Goal: Information Seeking & Learning: Find specific fact

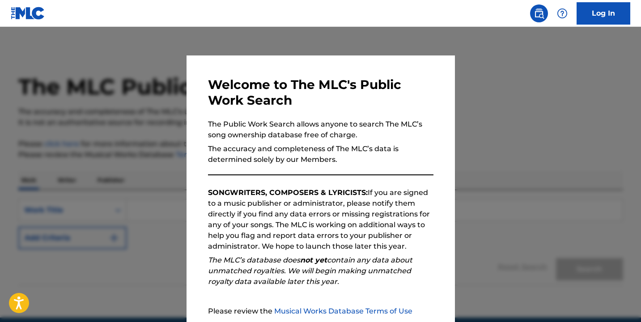
scroll to position [87, 0]
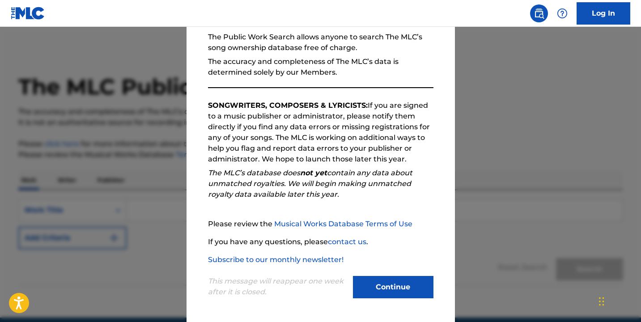
click at [412, 291] on button "Continue" at bounding box center [393, 287] width 80 height 22
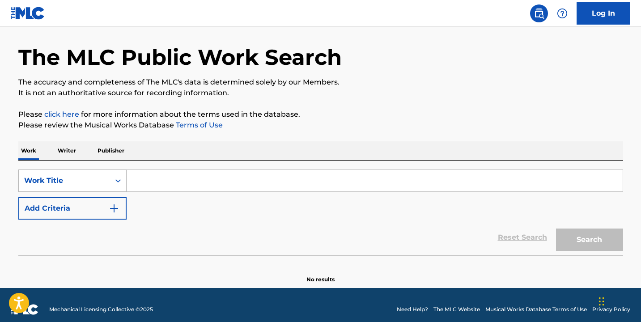
click at [118, 192] on div "Work Title" at bounding box center [72, 180] width 108 height 22
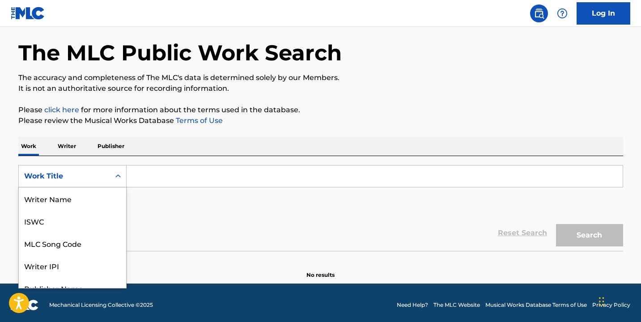
scroll to position [45, 0]
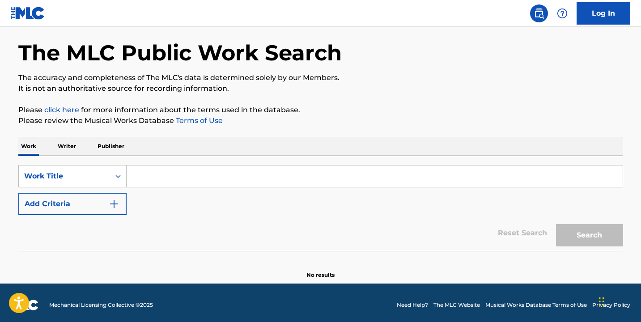
click at [117, 175] on icon "Search Form" at bounding box center [118, 176] width 9 height 9
click at [143, 178] on input "Search Form" at bounding box center [375, 175] width 496 height 21
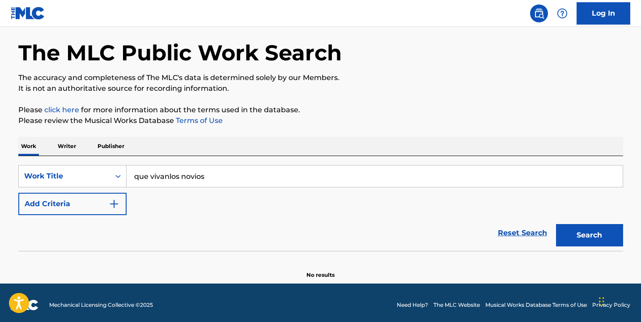
type input "que vivanlos novios"
click at [584, 231] on button "Search" at bounding box center [589, 235] width 67 height 22
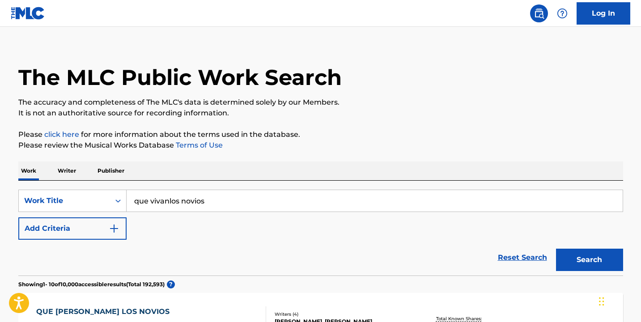
scroll to position [13, 0]
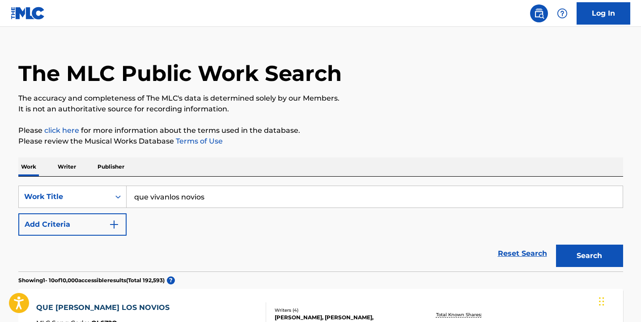
click at [111, 224] on img "Search Form" at bounding box center [114, 224] width 11 height 11
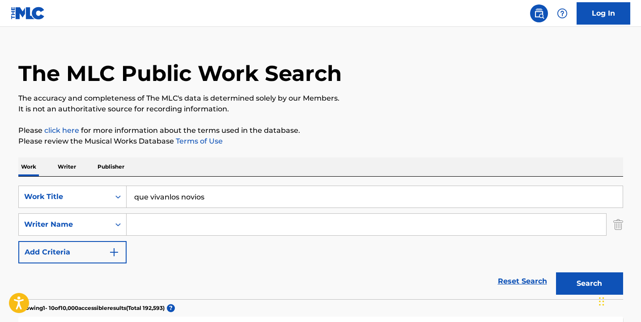
click at [149, 222] on input "Search Form" at bounding box center [366, 224] width 479 height 21
click at [567, 283] on button "Search" at bounding box center [589, 283] width 67 height 22
click at [564, 282] on button "Search" at bounding box center [589, 283] width 67 height 22
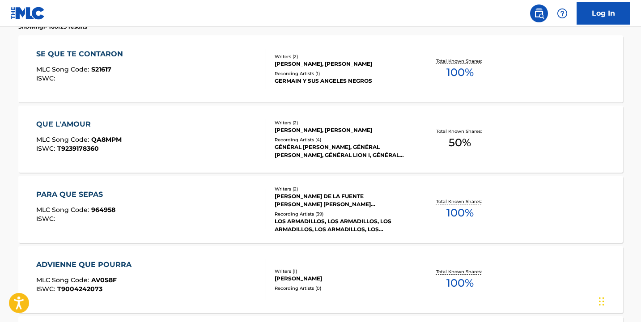
scroll to position [0, 0]
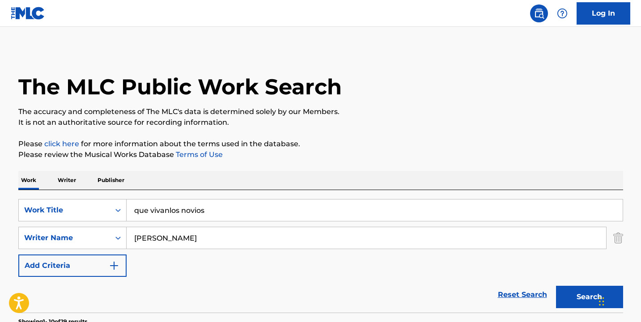
click at [177, 235] on input "Germain" at bounding box center [366, 237] width 479 height 21
type input "Germain Valentina"
click at [589, 301] on button "Search" at bounding box center [589, 297] width 67 height 22
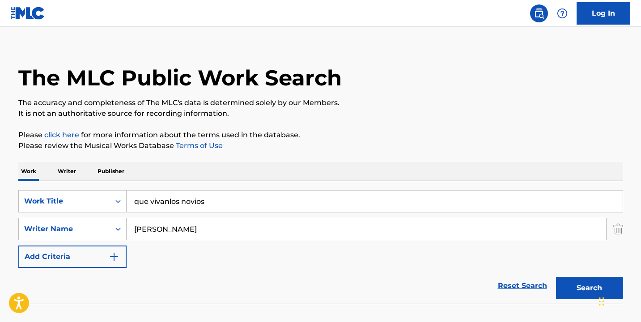
scroll to position [66, 0]
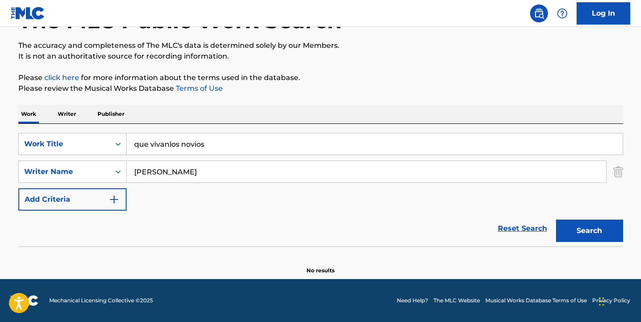
click at [571, 223] on button "Search" at bounding box center [589, 231] width 67 height 22
click at [531, 229] on link "Reset Search" at bounding box center [522, 229] width 58 height 20
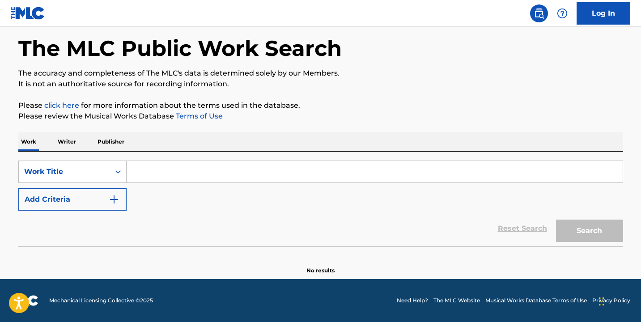
scroll to position [38, 0]
click at [115, 198] on img "Search Form" at bounding box center [114, 199] width 11 height 11
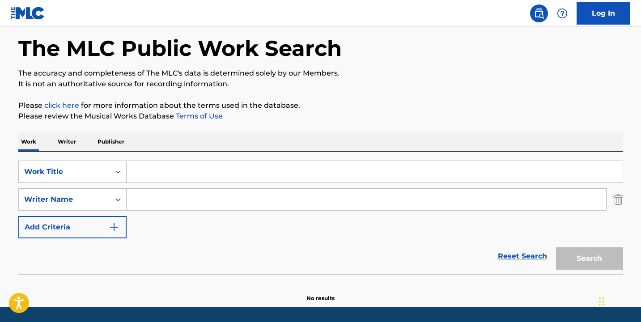
click at [153, 202] on input "Search Form" at bounding box center [366, 199] width 479 height 21
type input "germain valentina"
click at [518, 258] on link "Reset Search" at bounding box center [522, 256] width 58 height 20
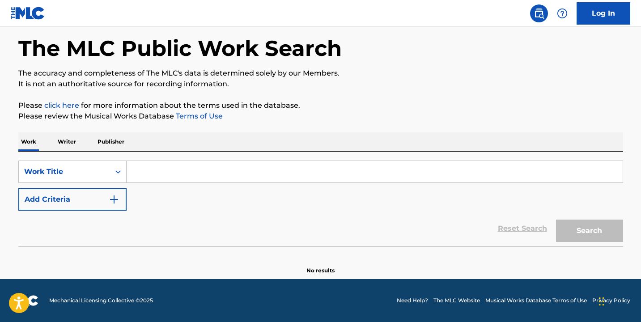
click at [114, 201] on img "Search Form" at bounding box center [114, 199] width 11 height 11
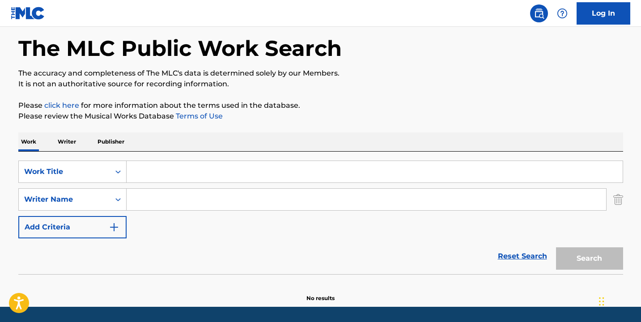
click at [143, 199] on input "Search Form" at bounding box center [366, 199] width 479 height 21
type input "Germain"
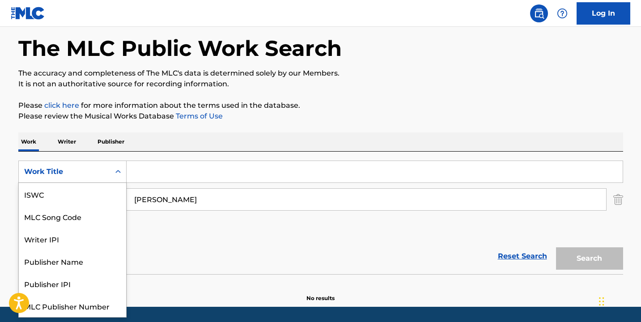
click at [115, 172] on icon "Search Form" at bounding box center [118, 171] width 9 height 9
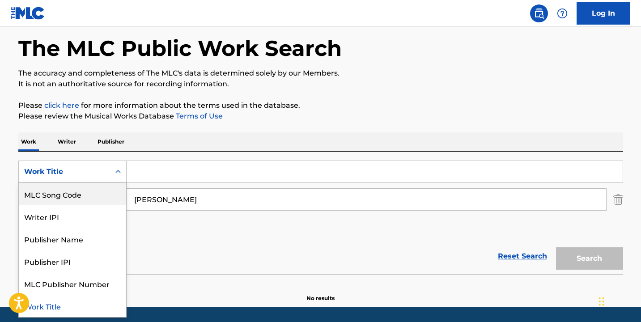
click at [152, 174] on input "Search Form" at bounding box center [375, 171] width 496 height 21
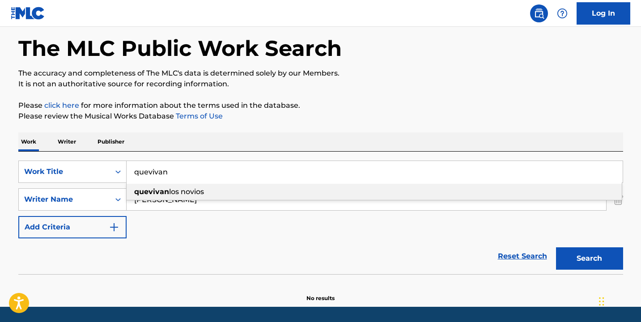
click at [374, 192] on li "quevivan los novios" at bounding box center [374, 192] width 495 height 16
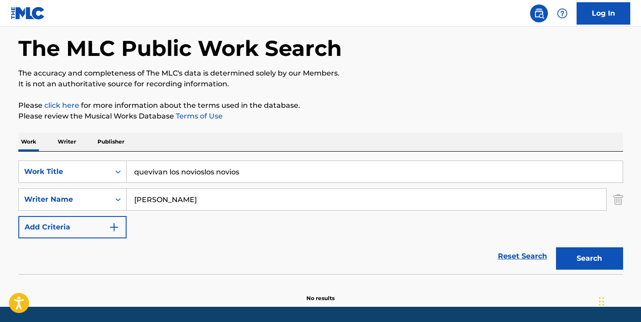
type input "quevivan los novioslos novios"
click at [594, 263] on button "Search" at bounding box center [589, 258] width 67 height 22
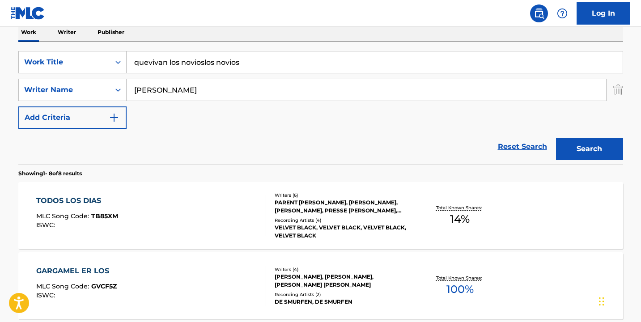
scroll to position [150, 0]
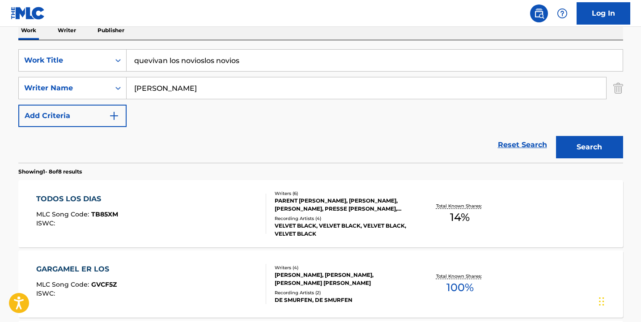
click at [172, 88] on input "Germain" at bounding box center [366, 87] width 479 height 21
click at [571, 147] on button "Search" at bounding box center [589, 147] width 67 height 22
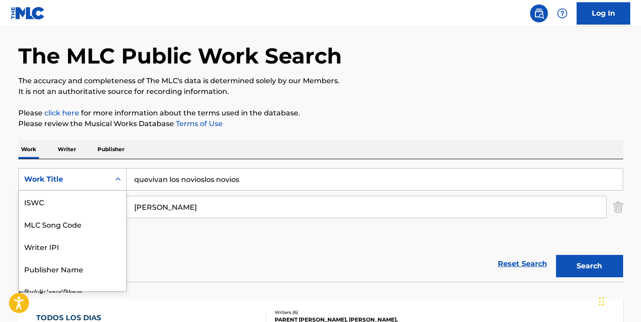
scroll to position [22, 0]
click at [117, 190] on div "Work Title selected, 7 of 7. 7 results available. Use Up and Down to choose opt…" at bounding box center [72, 179] width 108 height 22
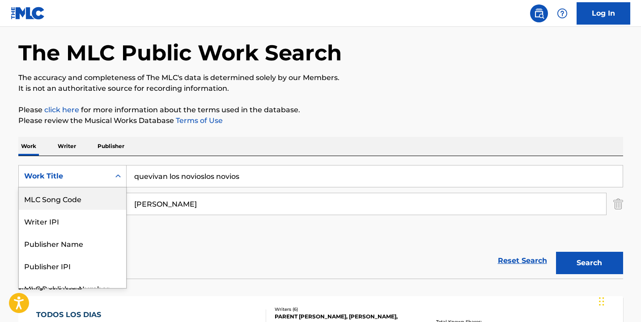
click at [72, 194] on div "MLC Song Code" at bounding box center [72, 198] width 107 height 22
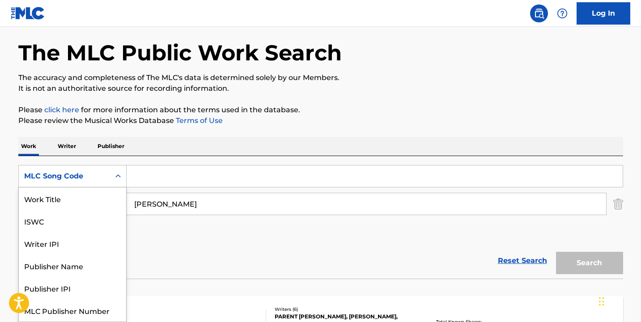
click at [121, 176] on icon "Search Form" at bounding box center [118, 176] width 9 height 9
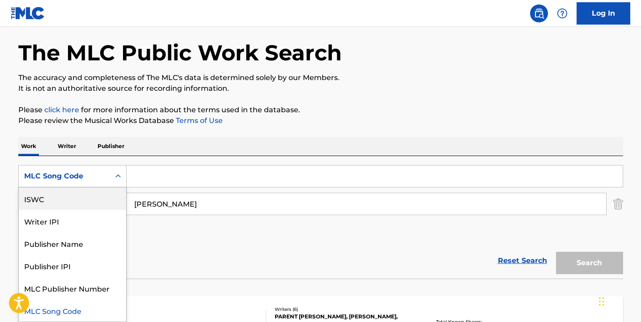
click at [141, 181] on input "Search Form" at bounding box center [375, 175] width 496 height 21
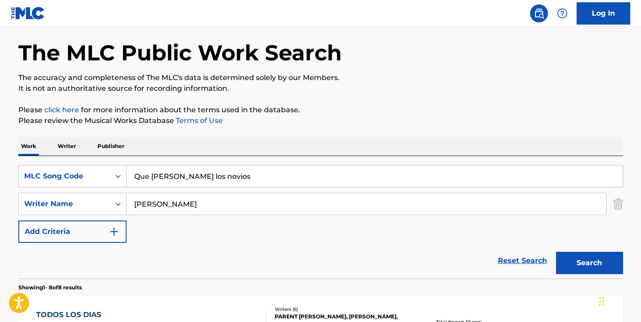
type input "Que vivan los novios"
click at [186, 201] on input "Germain" at bounding box center [366, 203] width 479 height 21
click at [114, 230] on img "Search Form" at bounding box center [114, 231] width 11 height 11
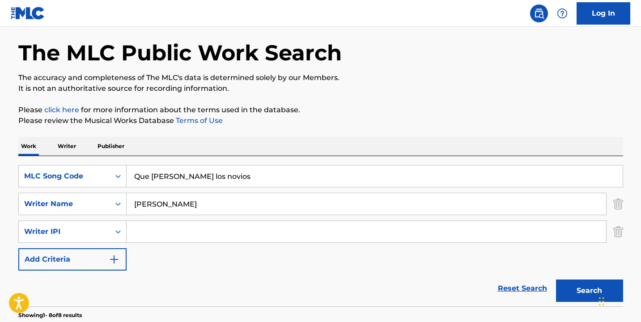
click at [115, 261] on img "Search Form" at bounding box center [114, 259] width 11 height 11
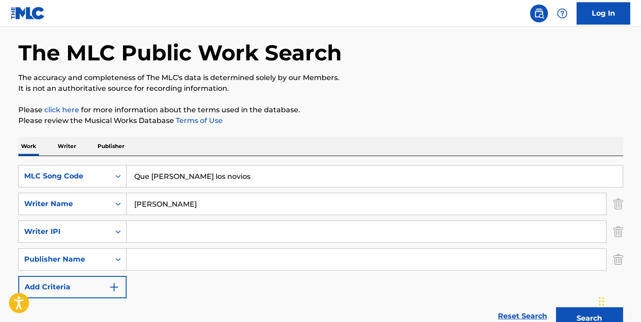
click at [117, 288] on img "Search Form" at bounding box center [114, 287] width 11 height 11
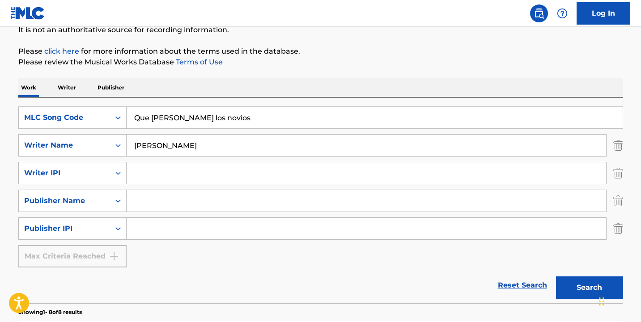
scroll to position [93, 0]
click at [175, 145] on input "Germain" at bounding box center [366, 144] width 479 height 21
click at [581, 291] on button "Search" at bounding box center [589, 286] width 67 height 22
click at [170, 140] on input "Germain" at bounding box center [366, 144] width 479 height 21
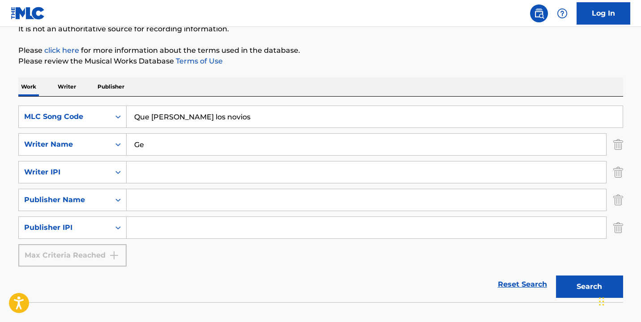
type input "G"
click at [564, 288] on button "Search" at bounding box center [589, 286] width 67 height 22
click at [570, 284] on button "Search" at bounding box center [589, 286] width 67 height 22
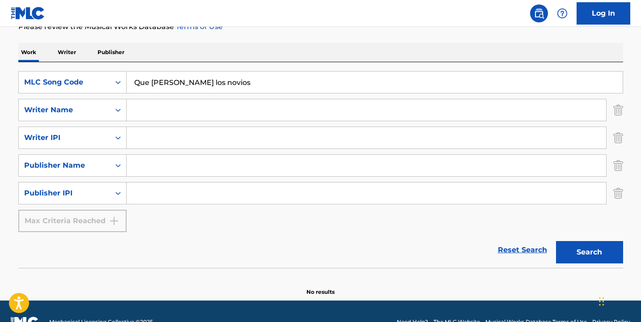
scroll to position [149, 0]
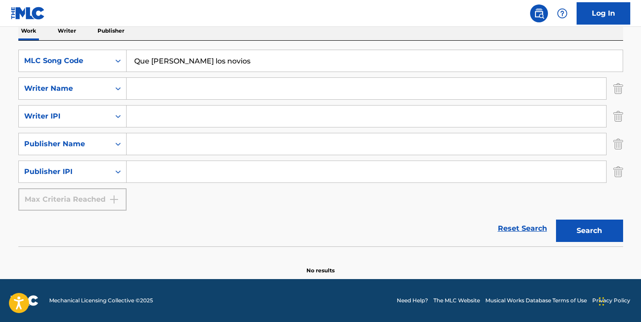
click at [66, 33] on p "Writer" at bounding box center [67, 30] width 24 height 19
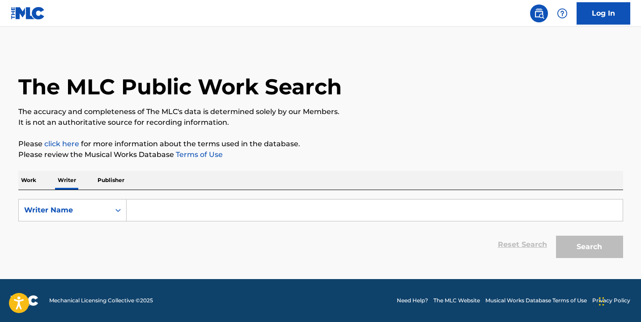
click at [163, 210] on input "Search Form" at bounding box center [375, 209] width 496 height 21
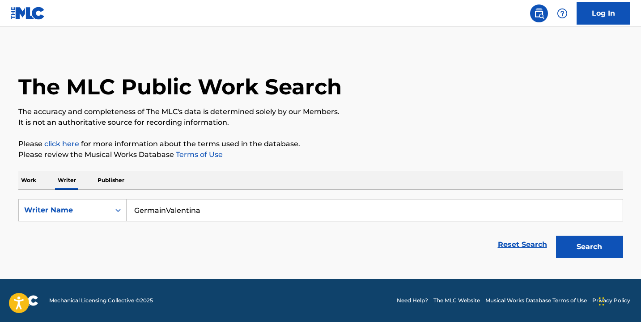
click at [571, 255] on button "Search" at bounding box center [589, 247] width 67 height 22
click at [208, 210] on input "GermainValentina" at bounding box center [375, 209] width 496 height 21
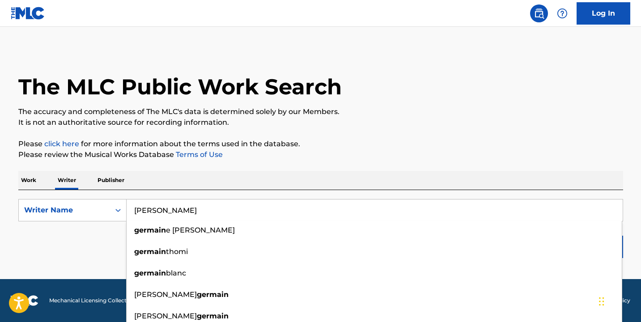
click at [303, 215] on input "Germain" at bounding box center [375, 209] width 496 height 21
click at [75, 243] on div "Reset Search Search" at bounding box center [320, 245] width 605 height 36
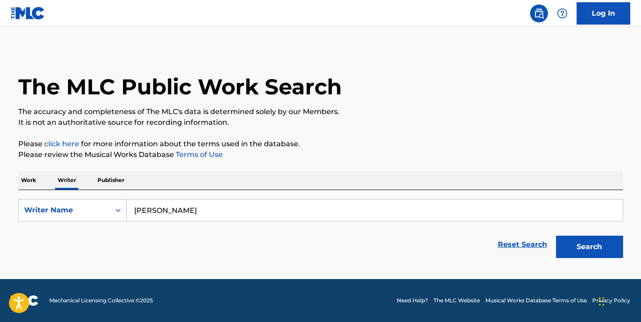
click at [599, 244] on button "Search" at bounding box center [589, 247] width 67 height 22
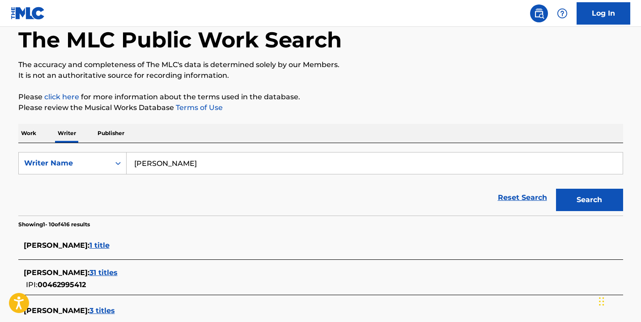
scroll to position [46, 0]
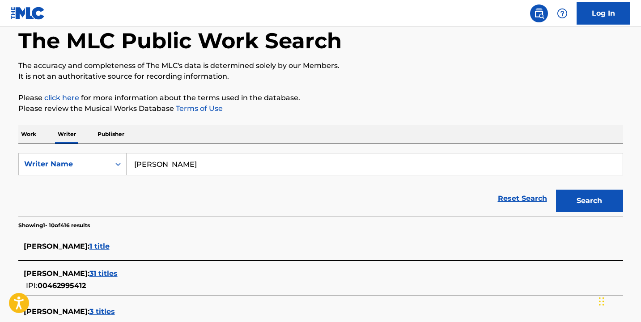
click at [186, 168] on input "Germain" at bounding box center [375, 163] width 496 height 21
click at [165, 165] on input "GermainValentina" at bounding box center [375, 163] width 496 height 21
type input "Germain Valentina"
click at [581, 203] on button "Search" at bounding box center [589, 201] width 67 height 22
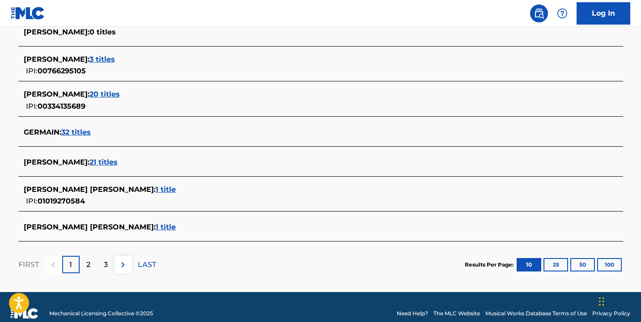
scroll to position [368, 0]
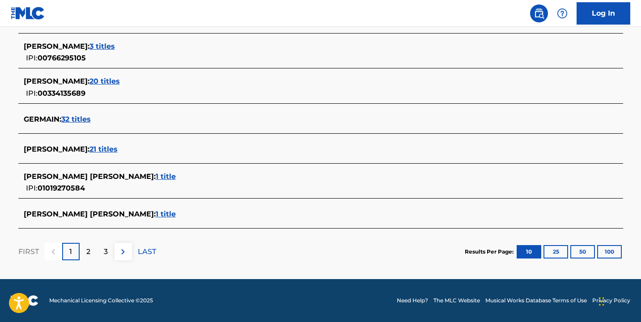
click at [156, 176] on span "1 title" at bounding box center [166, 176] width 20 height 8
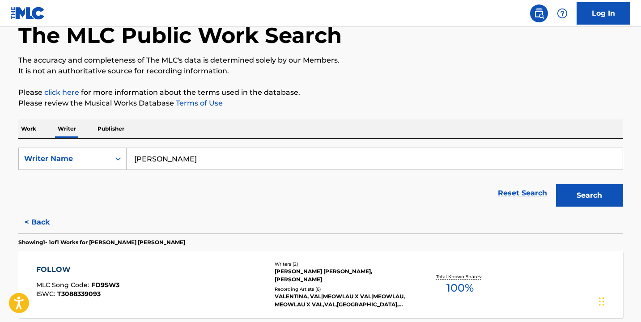
scroll to position [0, 0]
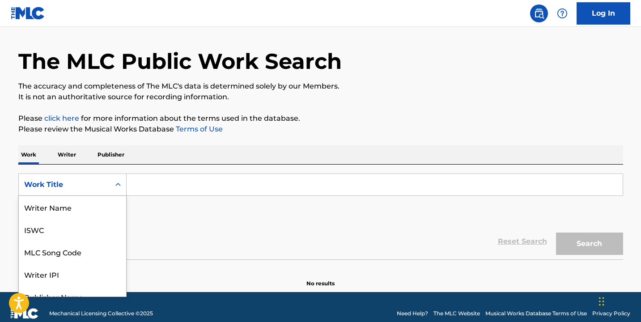
scroll to position [34, 0]
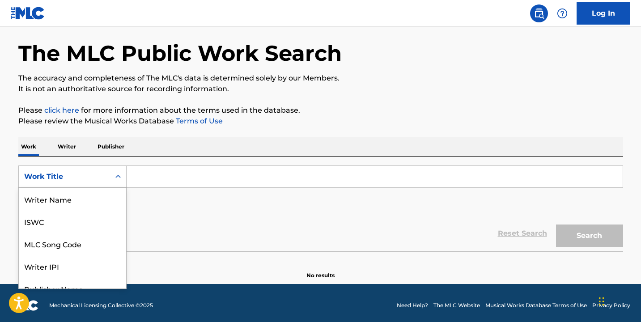
click at [119, 188] on div "Work Title selected, 8 of 8. 8 results available. Use Up and Down to choose opt…" at bounding box center [72, 176] width 108 height 22
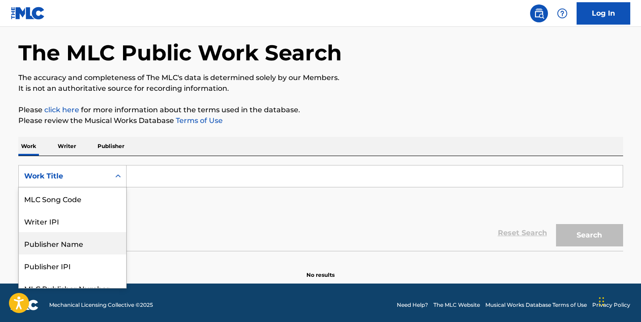
click at [72, 244] on div "Publisher Name" at bounding box center [72, 243] width 107 height 22
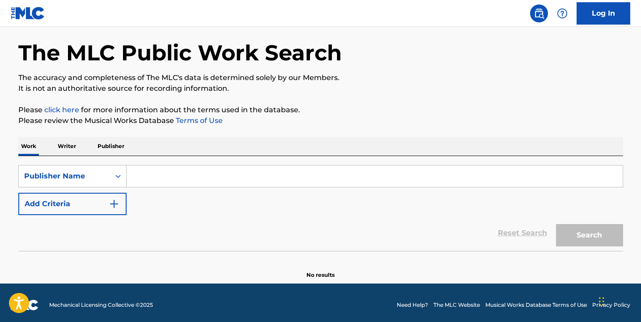
click at [141, 181] on input "Search Form" at bounding box center [375, 175] width 496 height 21
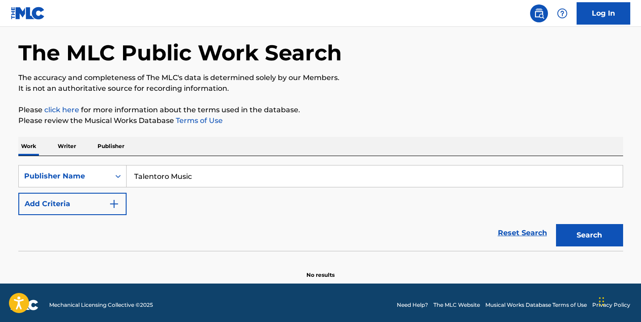
type input "Talentoro Music"
click at [582, 236] on button "Search" at bounding box center [589, 235] width 67 height 22
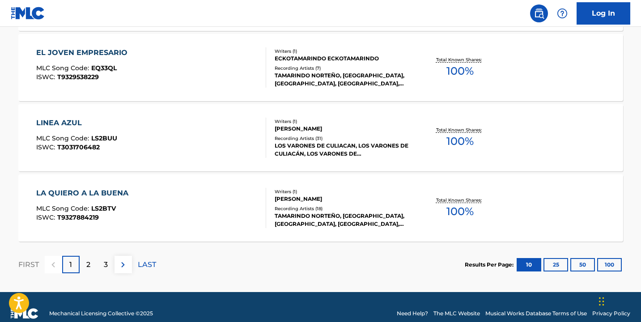
scroll to position [761, 0]
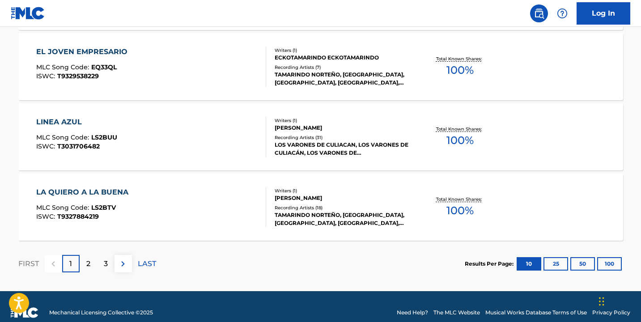
click at [557, 262] on button "25" at bounding box center [555, 263] width 25 height 13
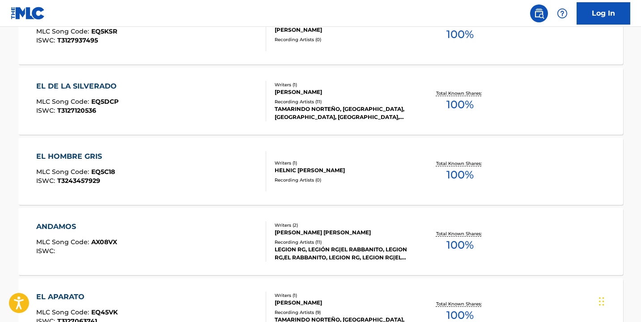
scroll to position [1826, 0]
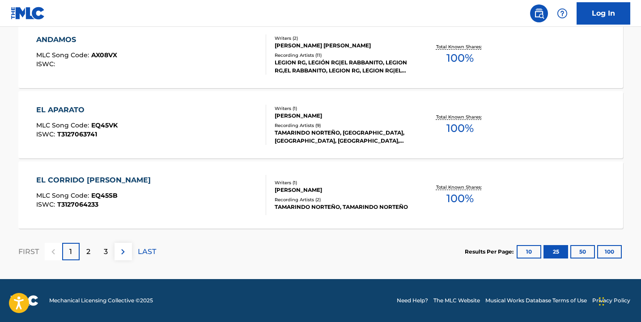
click at [608, 251] on button "100" at bounding box center [609, 251] width 25 height 13
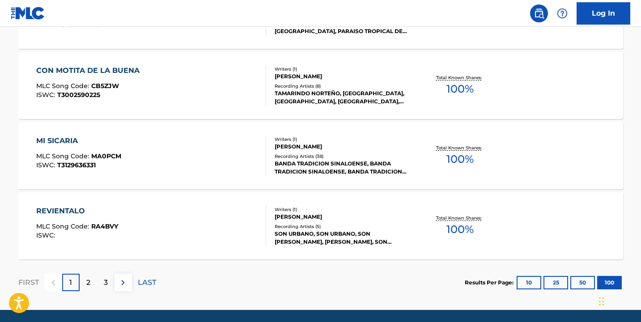
scroll to position [7063, 0]
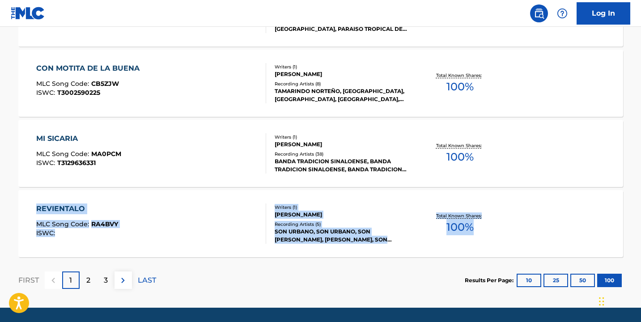
click at [203, 227] on div "REVIENTALO MLC Song Code : RA4BVY ISWC :" at bounding box center [151, 223] width 230 height 40
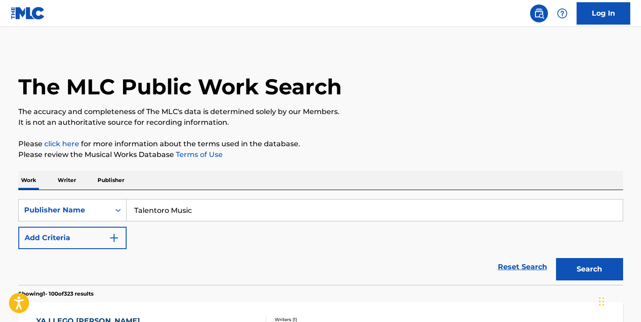
scroll to position [0, 0]
click at [195, 209] on input "Talentoro Music" at bounding box center [375, 209] width 496 height 21
type input "T"
type input "EC Tintero"
click at [571, 261] on button "Search" at bounding box center [589, 269] width 67 height 22
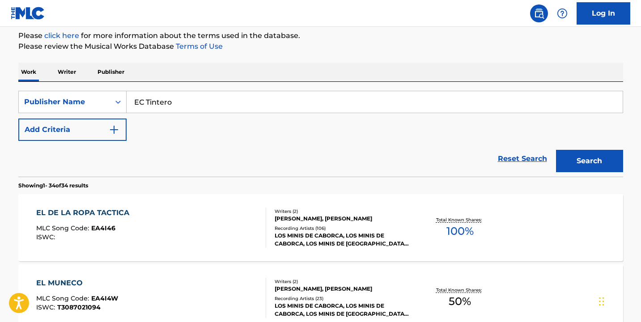
scroll to position [456, 0]
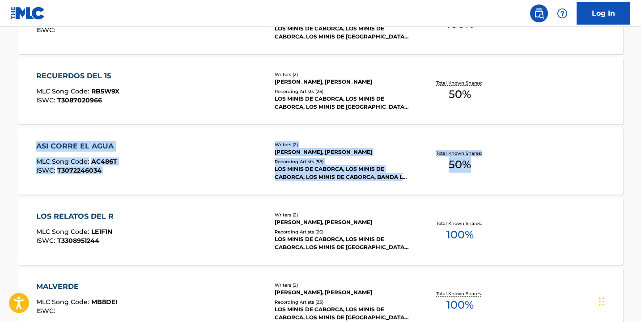
click at [204, 236] on div "LOS RELATOS DEL R MLC Song Code : LE1F1N ISWC : T3308951244" at bounding box center [151, 231] width 230 height 40
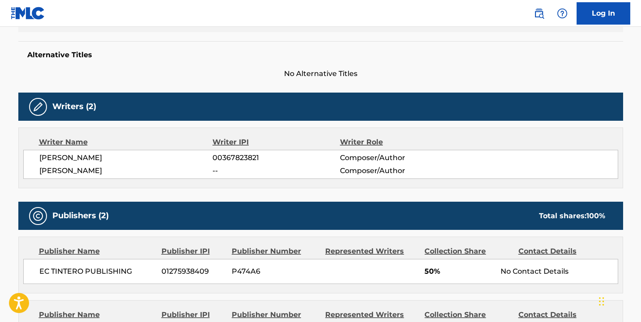
scroll to position [220, 0]
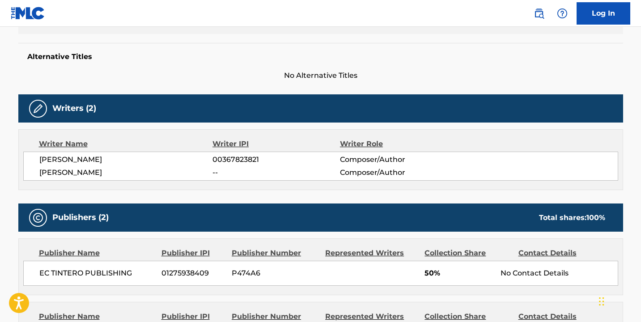
scroll to position [479, 0]
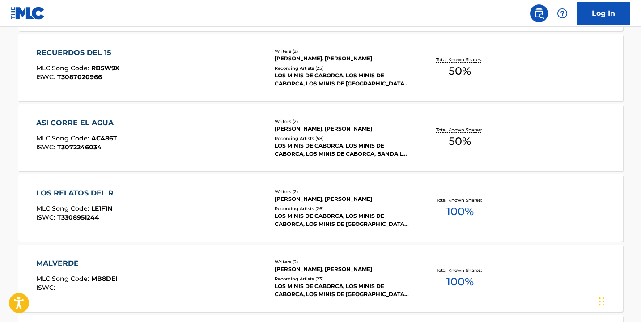
click at [315, 128] on div "[PERSON_NAME], [PERSON_NAME]" at bounding box center [342, 129] width 135 height 8
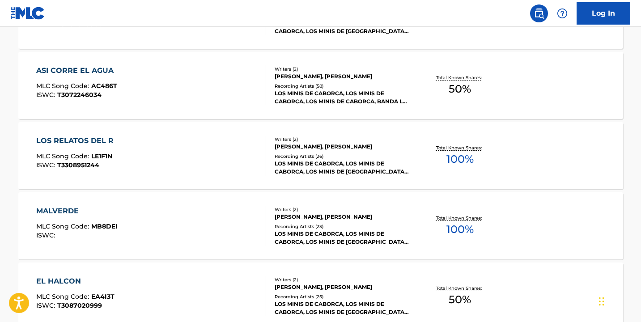
scroll to position [532, 0]
